Goal: Information Seeking & Learning: Find specific page/section

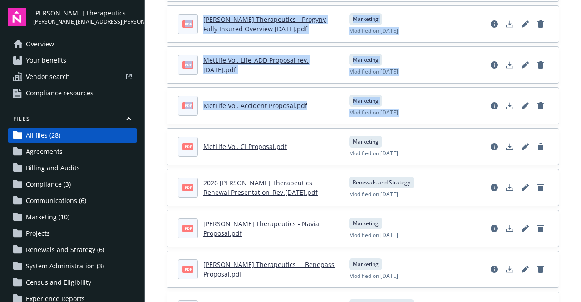
scroll to position [236, 0]
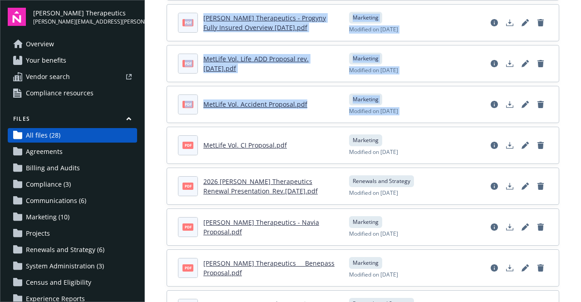
drag, startPoint x: 581, startPoint y: 64, endPoint x: 581, endPoint y: 98, distance: 34.0
click at [581, 98] on main "Upload progress Files All years 2026 2025 Filters Upload files pdf Carrot Pro P…" at bounding box center [363, 151] width 436 height 302
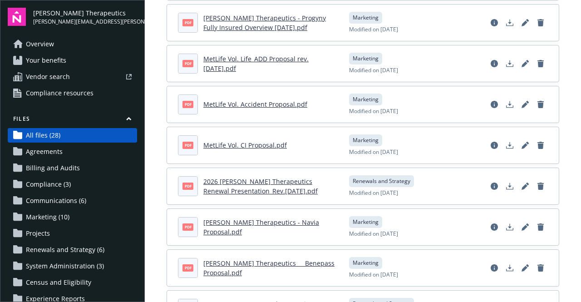
click at [270, 177] on link "2026 [PERSON_NAME] Therapeutics Renewal Presentation_Rev.[DATE].pdf" at bounding box center [260, 186] width 114 height 18
